Goal: Information Seeking & Learning: Check status

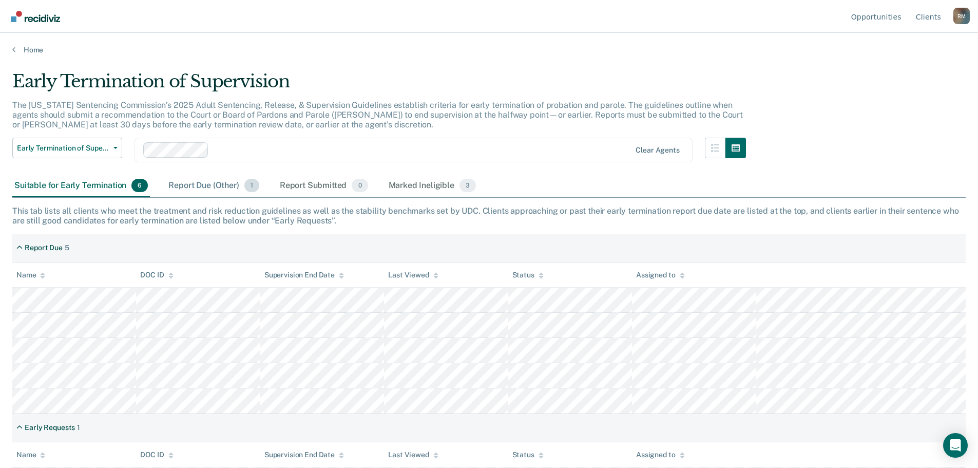
click at [187, 183] on div "Report Due (Other) 1" at bounding box center [213, 186] width 94 height 23
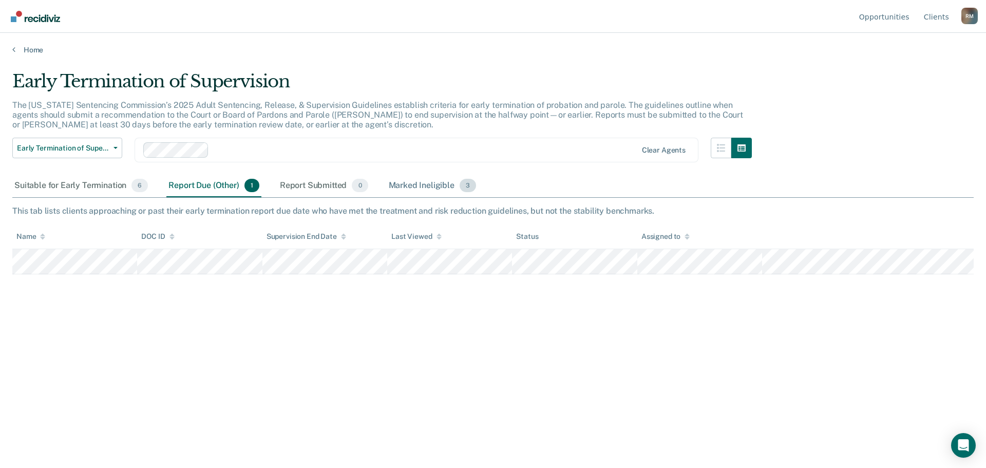
click at [401, 184] on div "Marked Ineligible 3" at bounding box center [433, 186] width 92 height 23
